Goal: Task Accomplishment & Management: Manage account settings

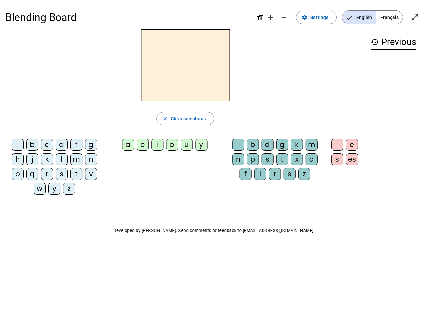
click at [271, 17] on mat-icon "add" at bounding box center [271, 17] width 8 height 8
click at [284, 17] on div "Blending Board format_size add remove settings Settings English Français open_i…" at bounding box center [213, 17] width 416 height 24
click at [317, 17] on span "Settings" at bounding box center [319, 17] width 18 height 8
click at [359, 17] on span "English" at bounding box center [359, 17] width 34 height 13
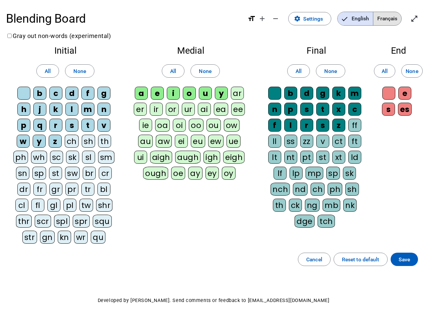
click at [389, 17] on span "Français" at bounding box center [387, 18] width 28 height 13
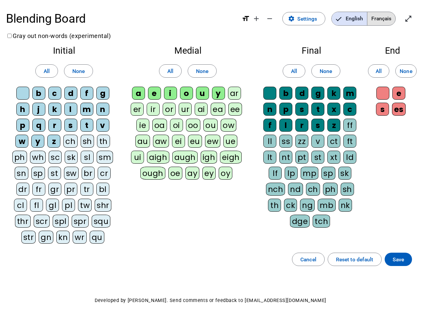
click at [389, 17] on span "Français" at bounding box center [382, 18] width 28 height 13
click at [415, 17] on span "Enter full screen" at bounding box center [409, 19] width 16 height 16
click at [185, 119] on letter-bubble "oi" at bounding box center [178, 127] width 16 height 16
click at [19, 146] on div "w" at bounding box center [21, 141] width 13 height 13
